Goal: Task Accomplishment & Management: Complete application form

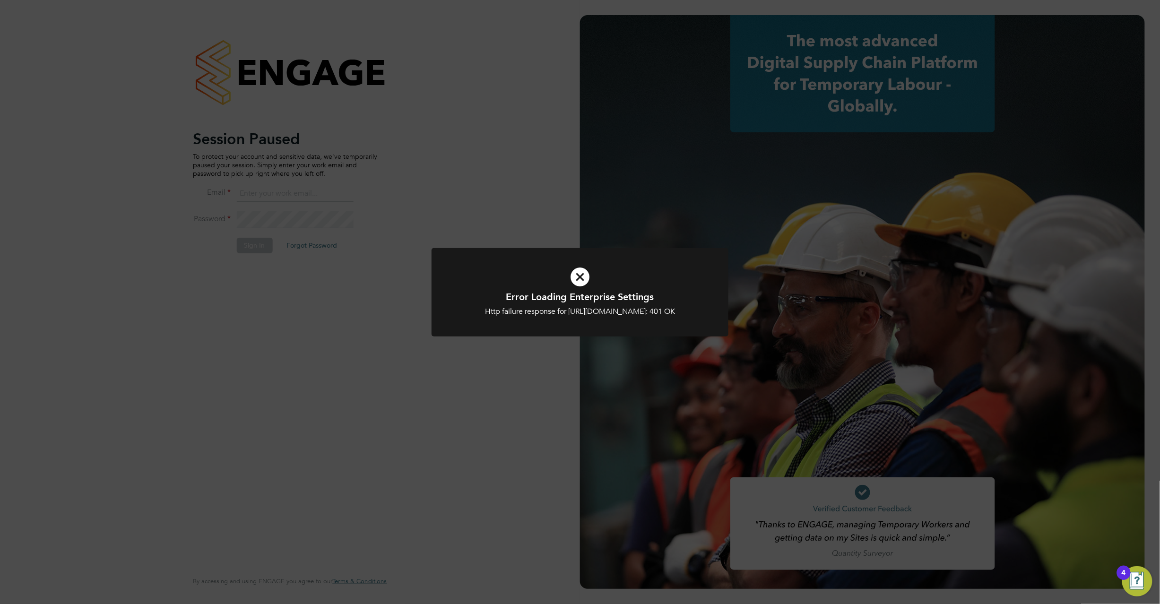
type input "c.carter@oandb.co.uk"
click at [586, 273] on icon at bounding box center [580, 277] width 246 height 37
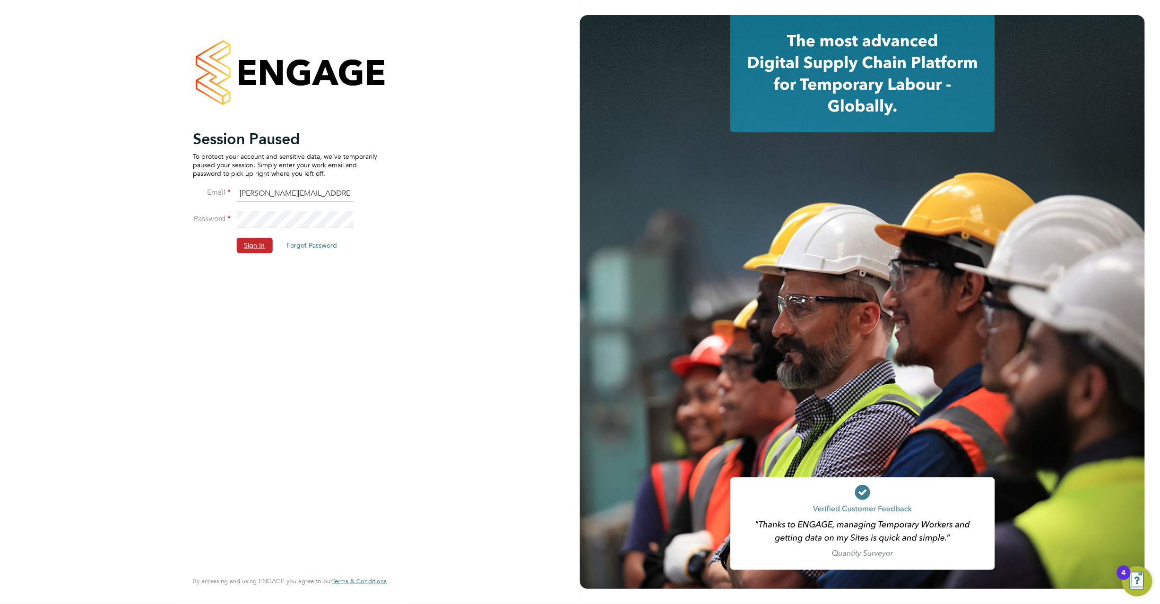
click at [250, 246] on button "Sign In" at bounding box center [254, 245] width 36 height 15
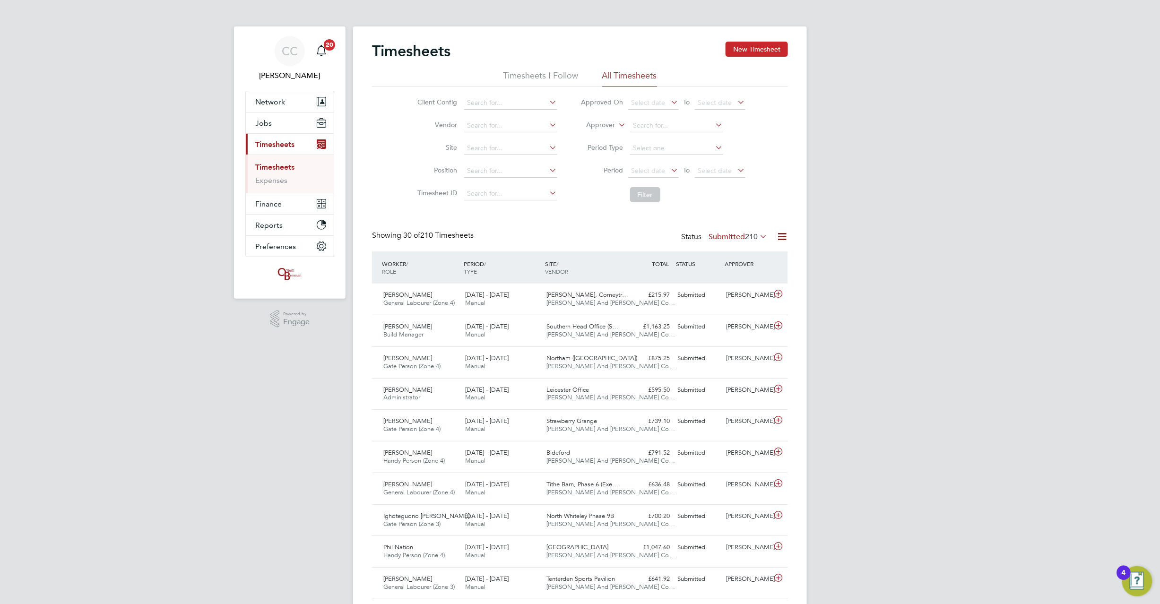
click at [765, 43] on button "New Timesheet" at bounding box center [757, 49] width 62 height 15
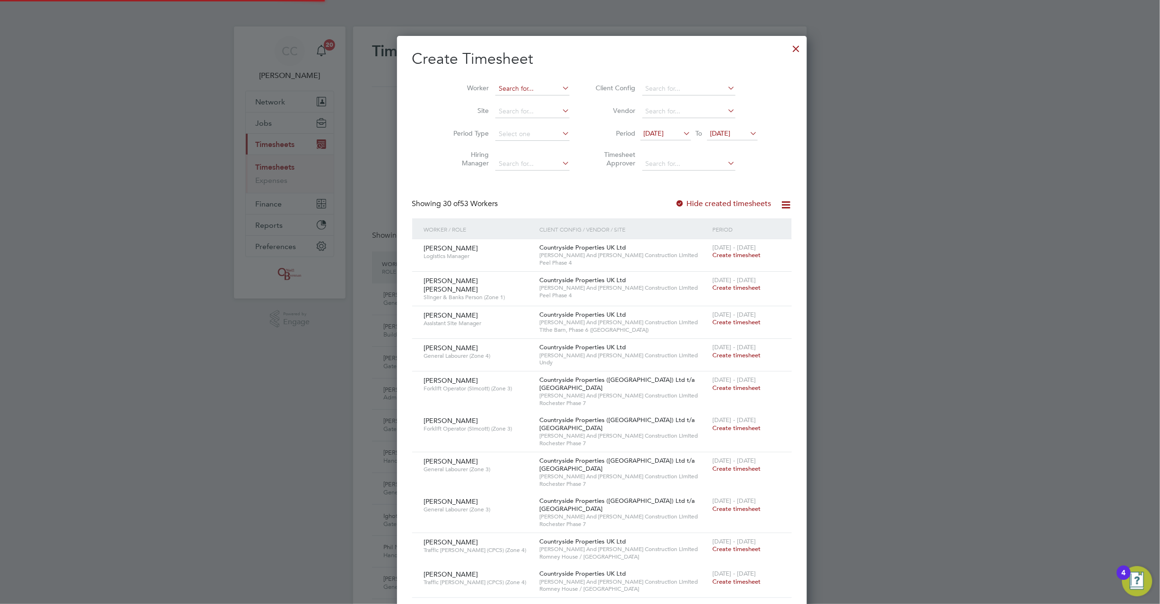
click at [495, 91] on input at bounding box center [532, 88] width 74 height 13
click at [494, 98] on li "[PERSON_NAME] er" at bounding box center [515, 101] width 85 height 13
type input "[PERSON_NAME]"
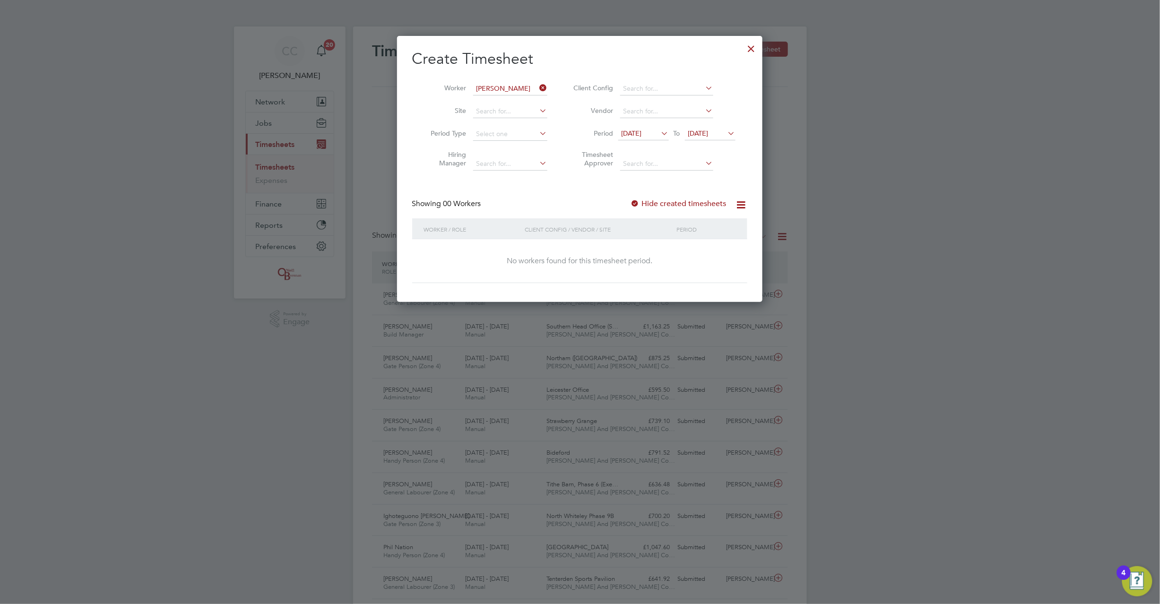
click at [638, 203] on div at bounding box center [635, 203] width 9 height 9
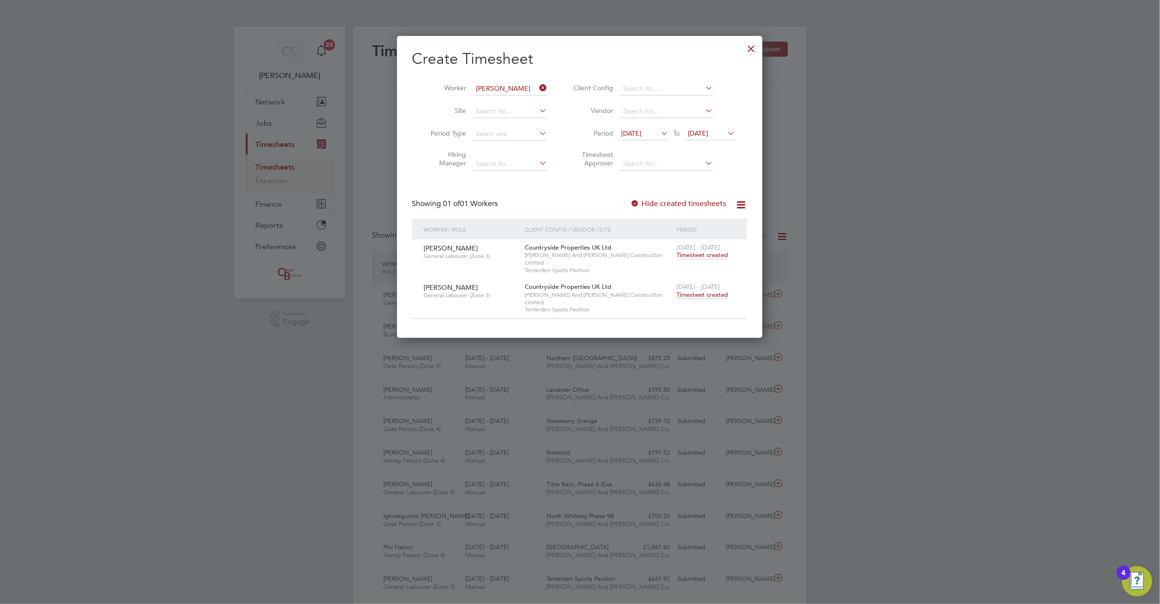
click at [696, 291] on span "Timesheet created" at bounding box center [703, 295] width 52 height 9
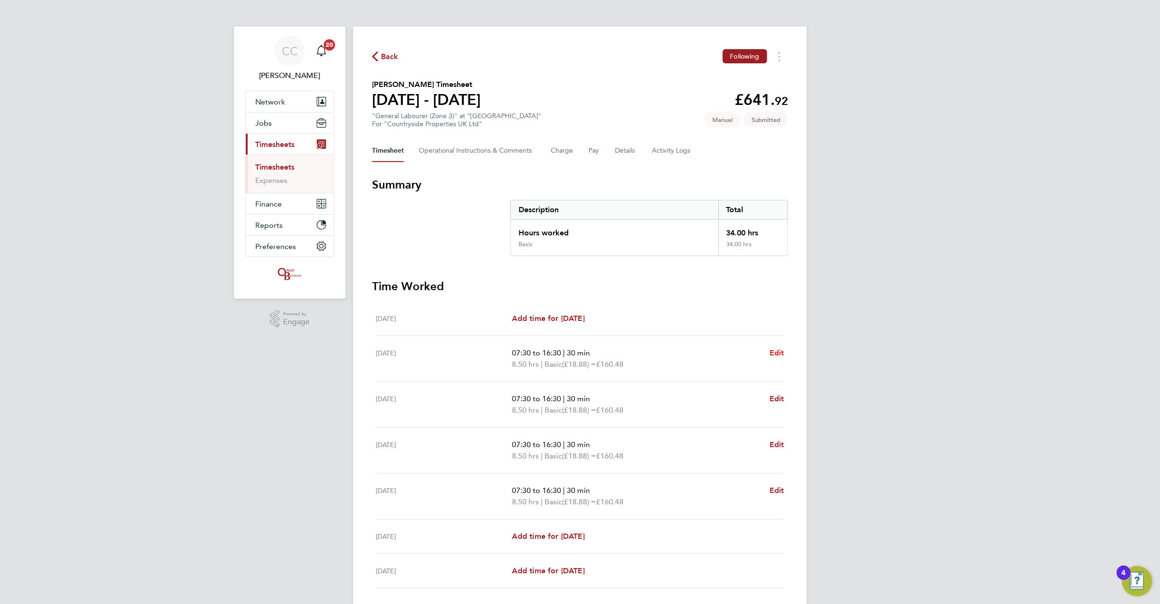
click at [774, 352] on span "Edit" at bounding box center [776, 352] width 15 height 9
select select "30"
